Goal: Check status: Check status

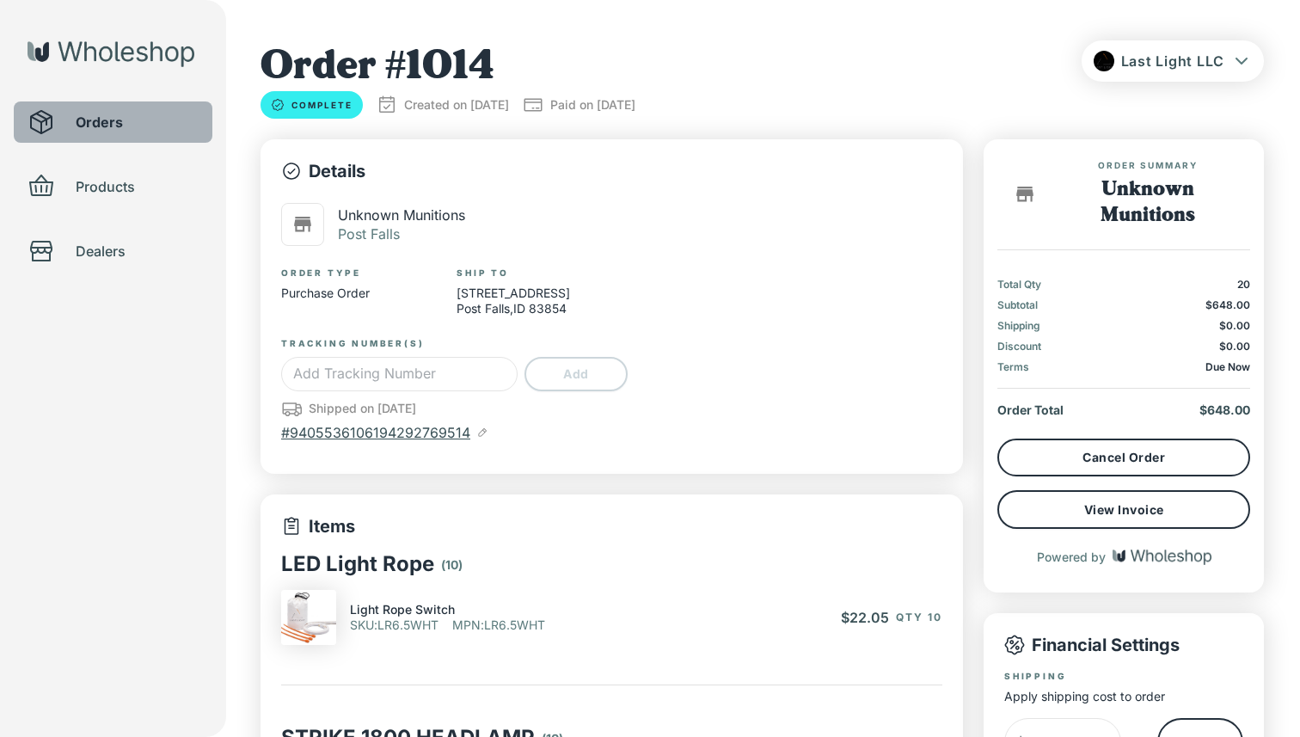
click at [138, 129] on span "Orders" at bounding box center [137, 122] width 123 height 21
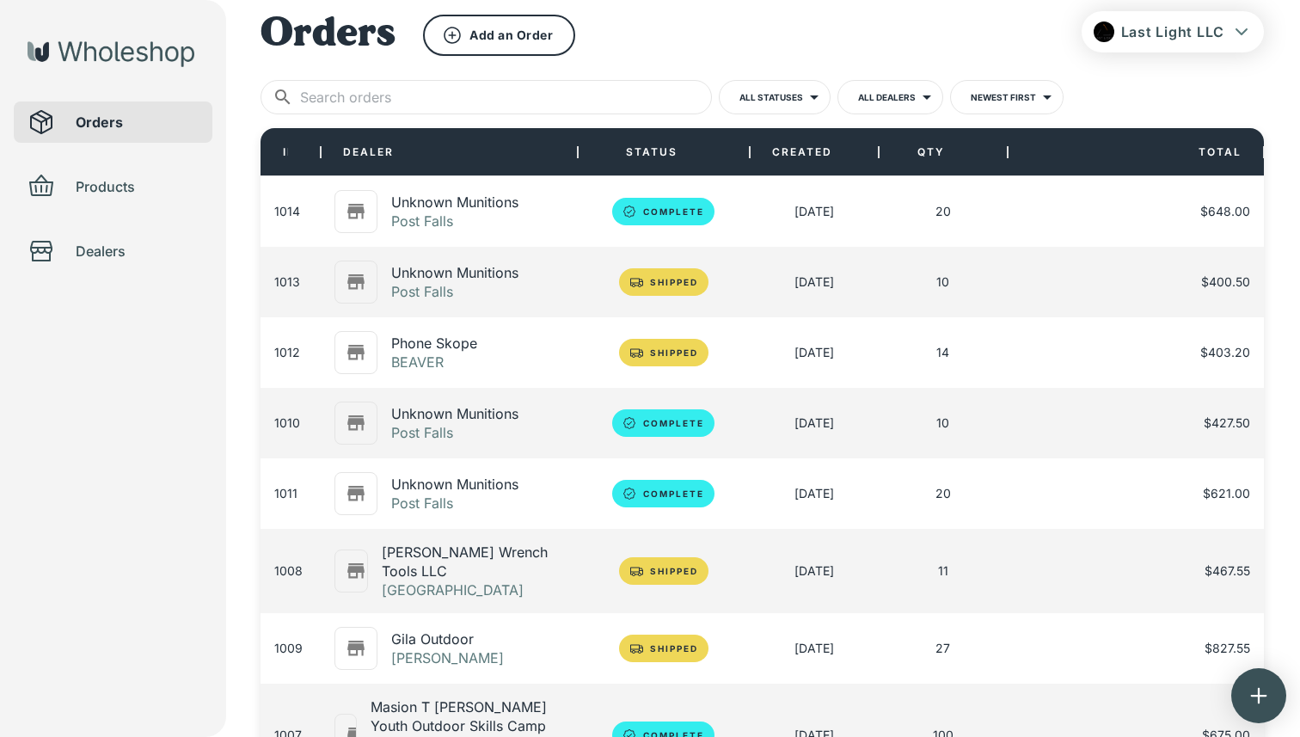
scroll to position [33, 0]
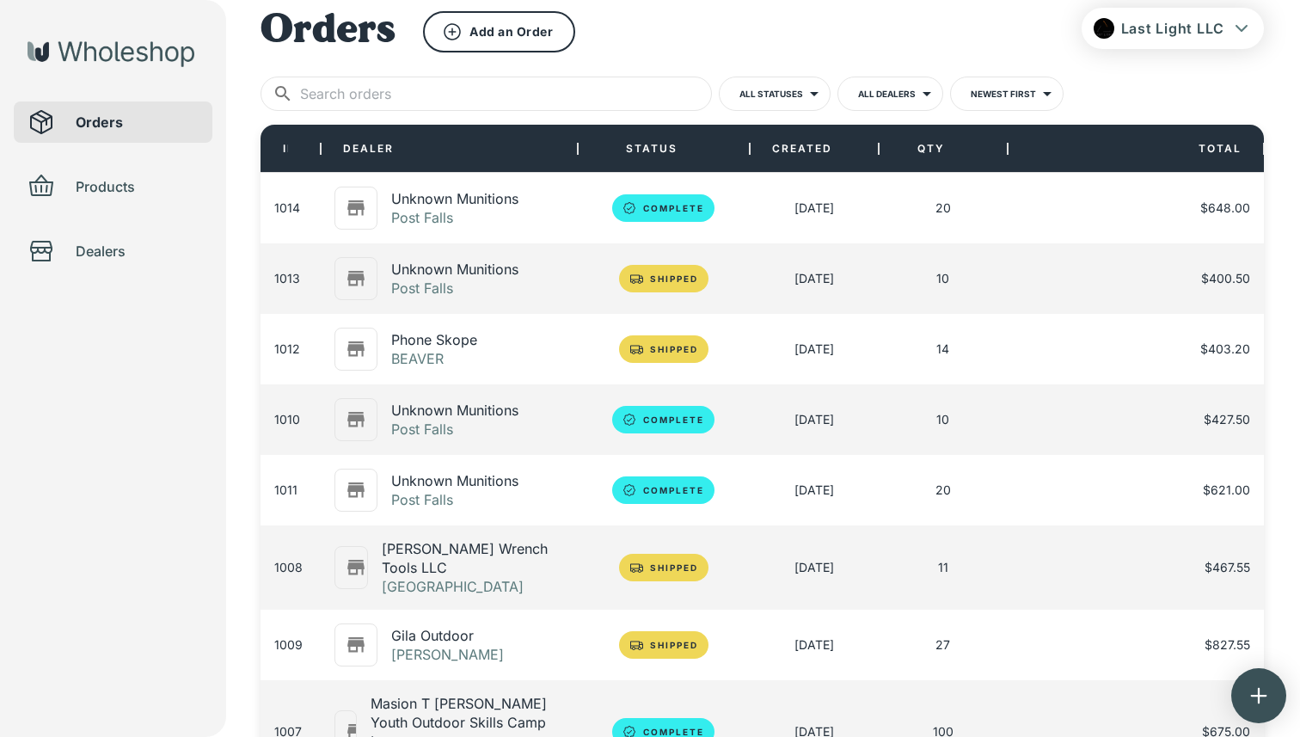
click at [453, 284] on p "Post Falls" at bounding box center [454, 287] width 127 height 19
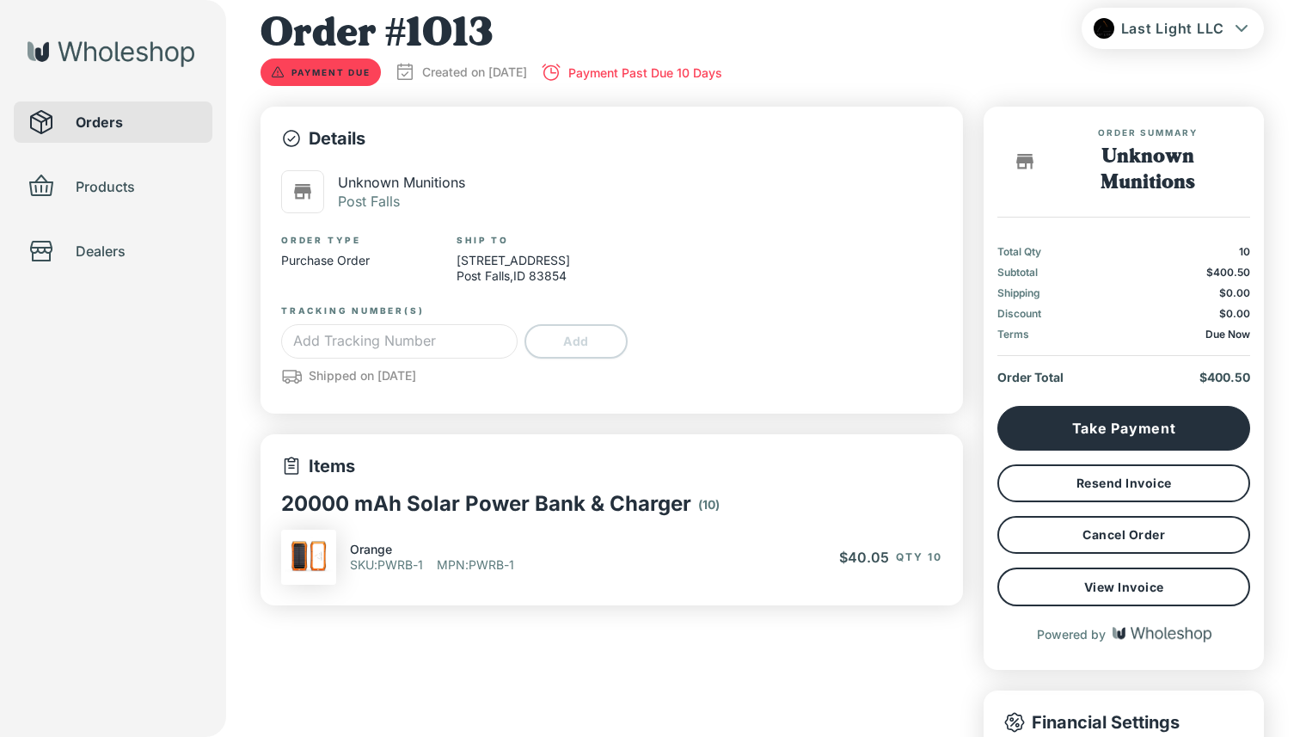
type input "*"
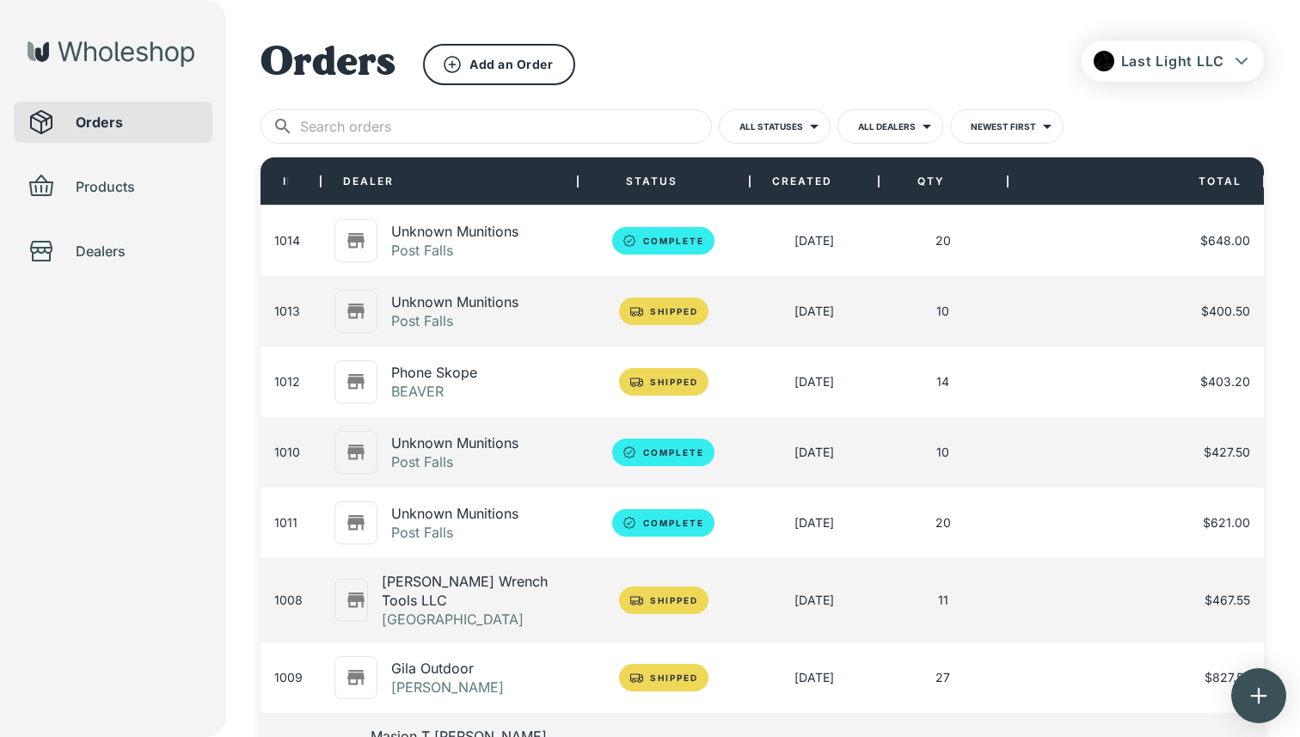
click at [444, 379] on p "Phone Skope" at bounding box center [434, 372] width 86 height 19
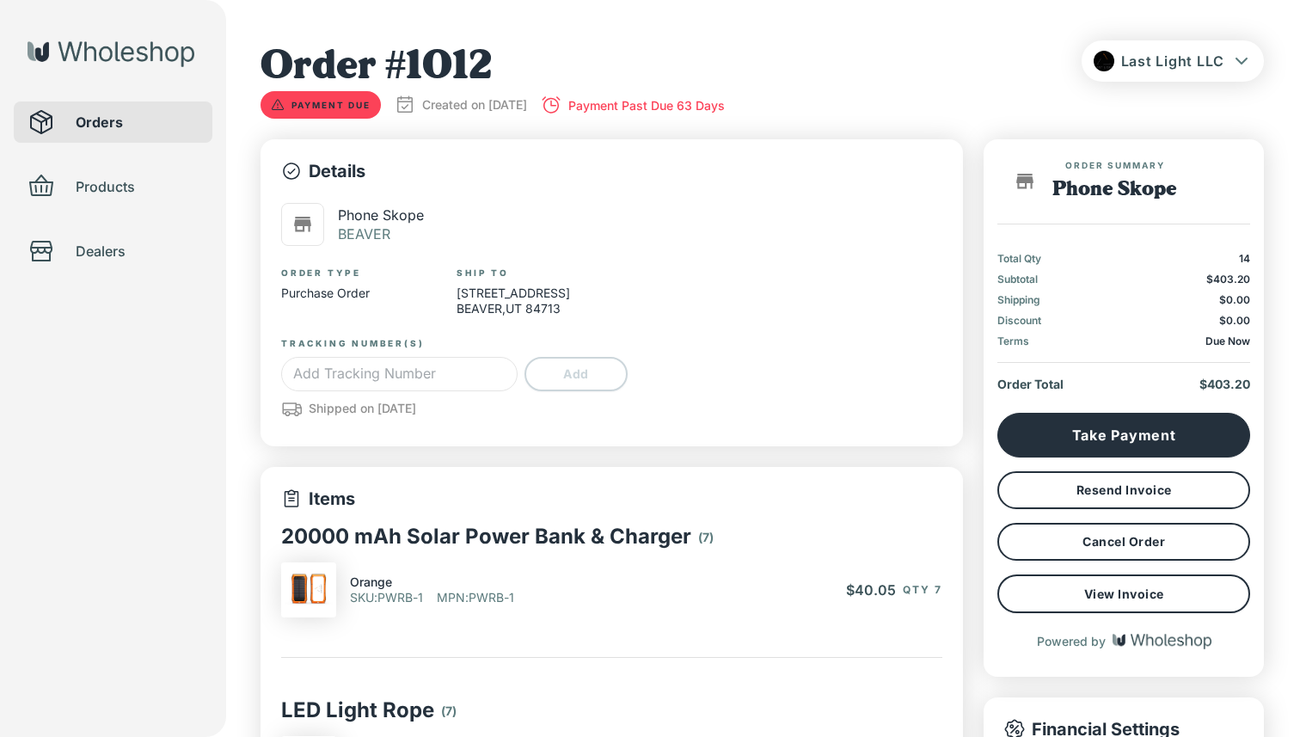
type input "*"
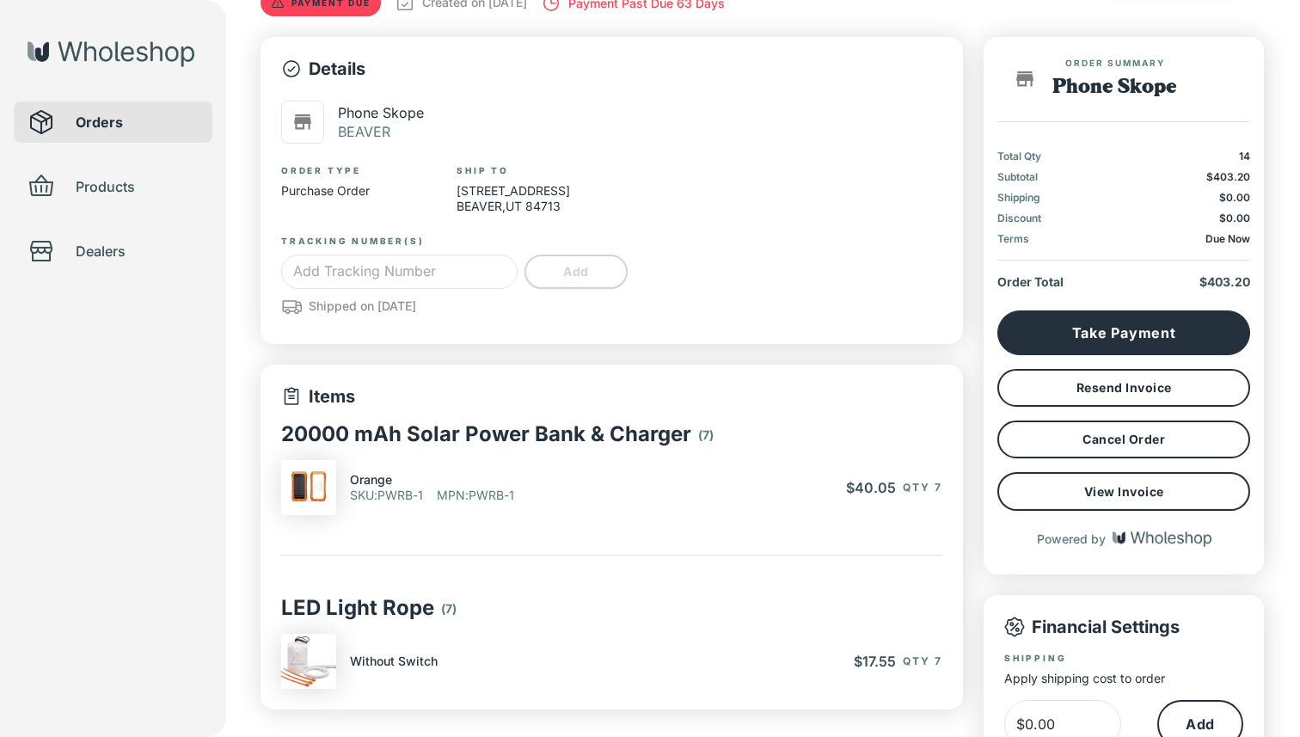
scroll to position [111, 0]
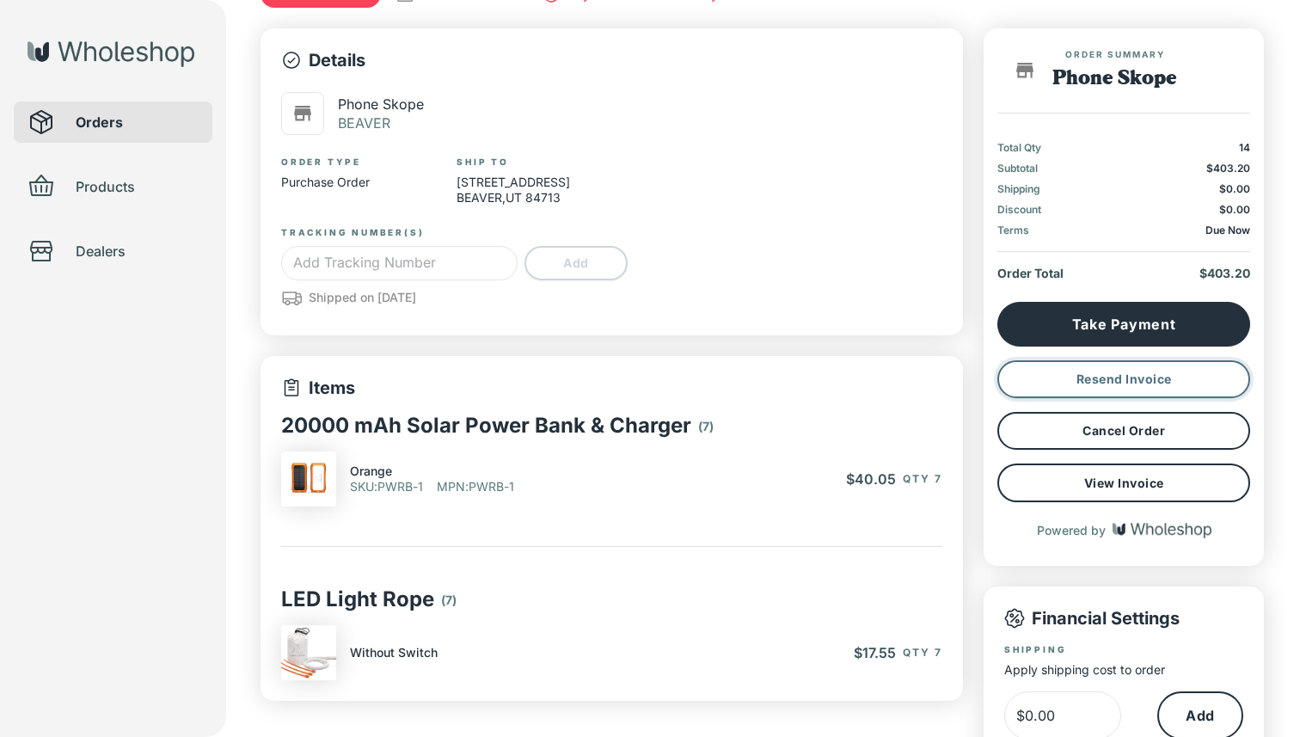
click at [1132, 382] on button "Resend Invoice" at bounding box center [1123, 379] width 253 height 38
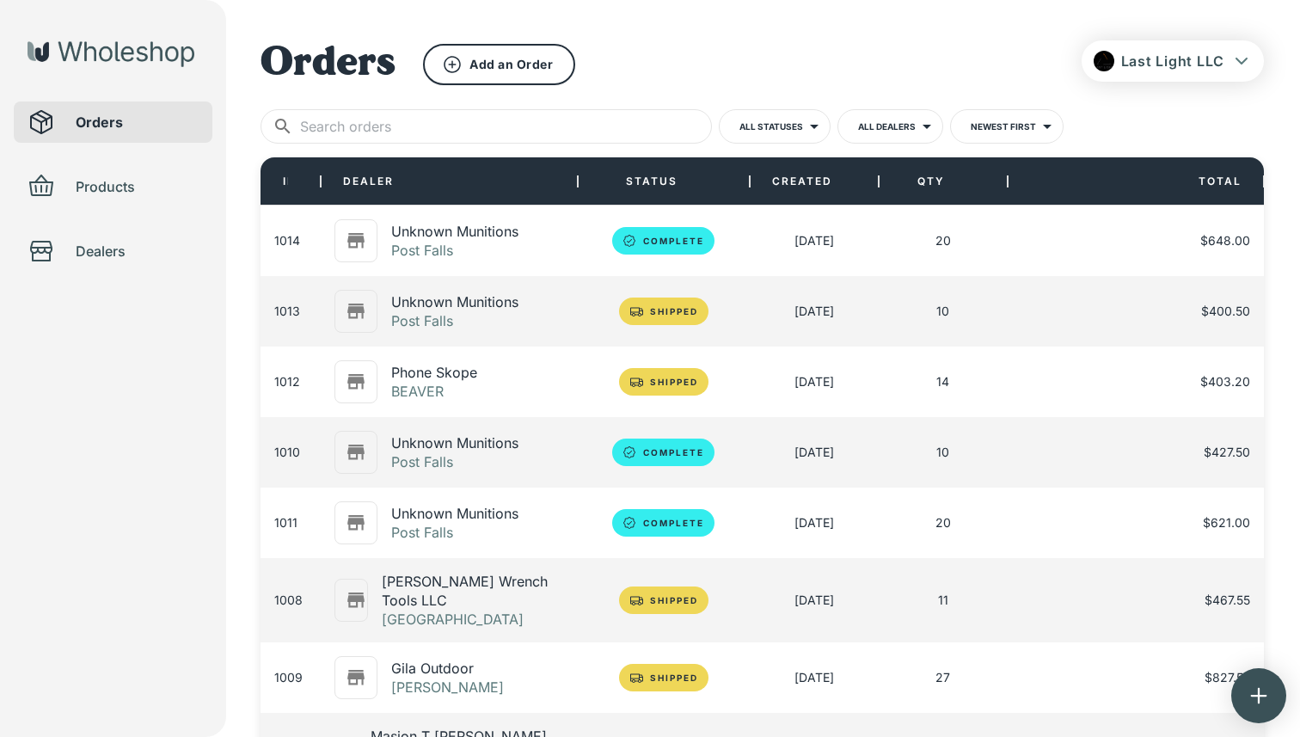
click at [468, 303] on p "Unknown Munitions" at bounding box center [454, 301] width 127 height 19
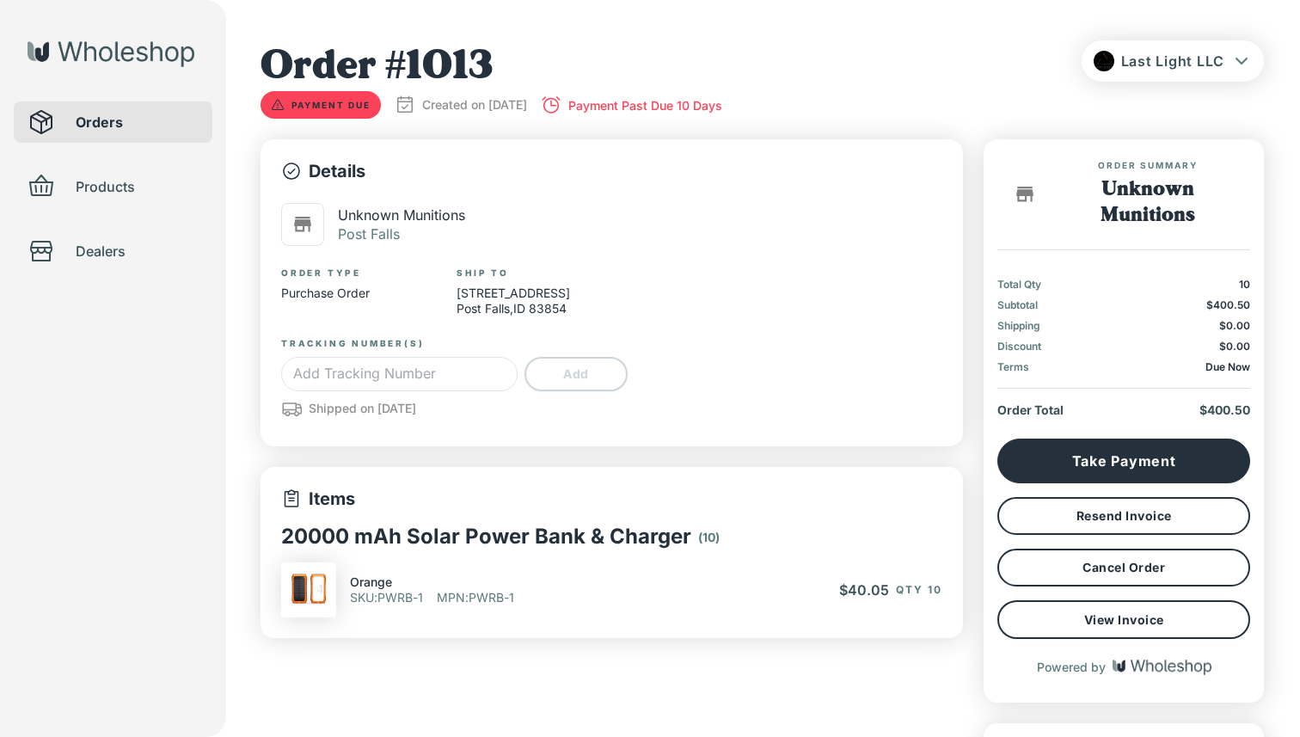
type input "*"
click at [1007, 517] on button "Resend Invoice" at bounding box center [1123, 516] width 253 height 38
